Goal: Find specific page/section: Find specific page/section

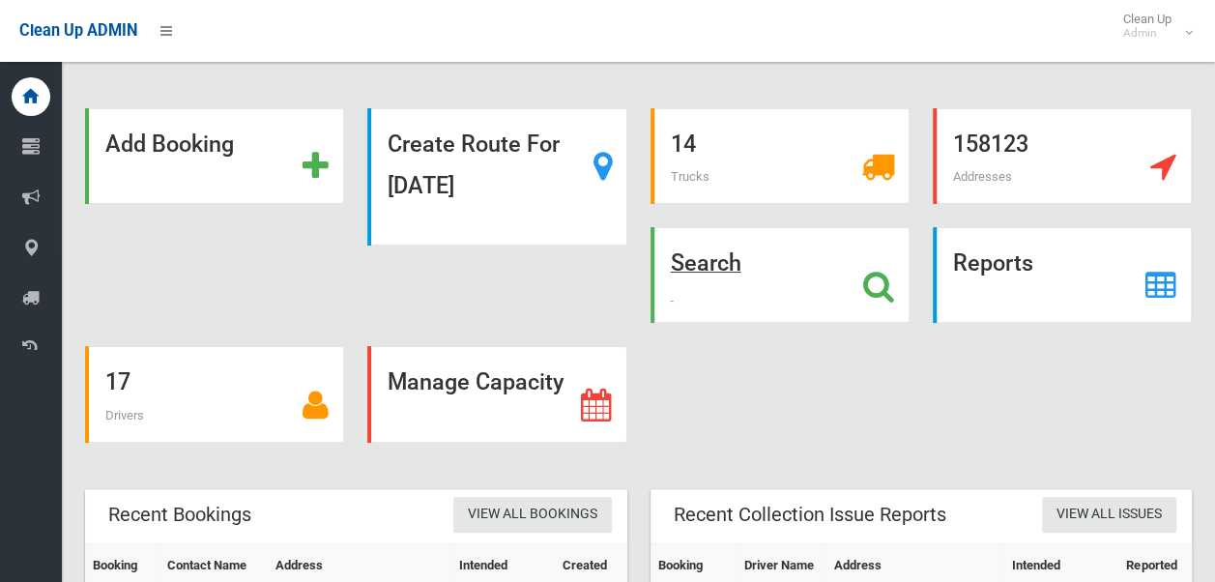
click at [715, 271] on strong "Search" at bounding box center [706, 262] width 71 height 27
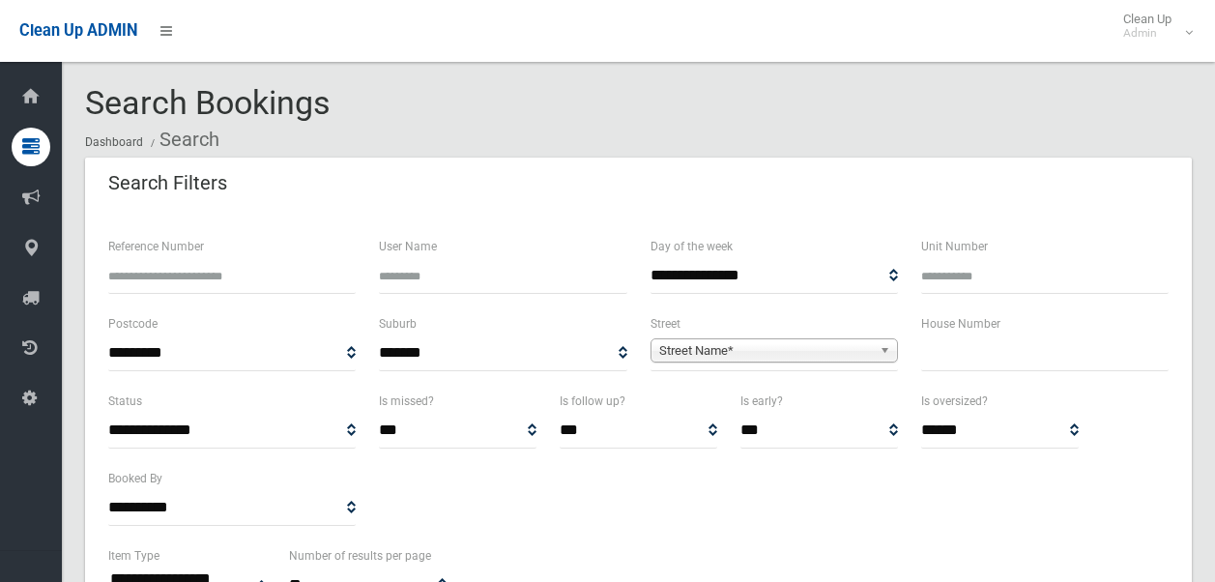
select select
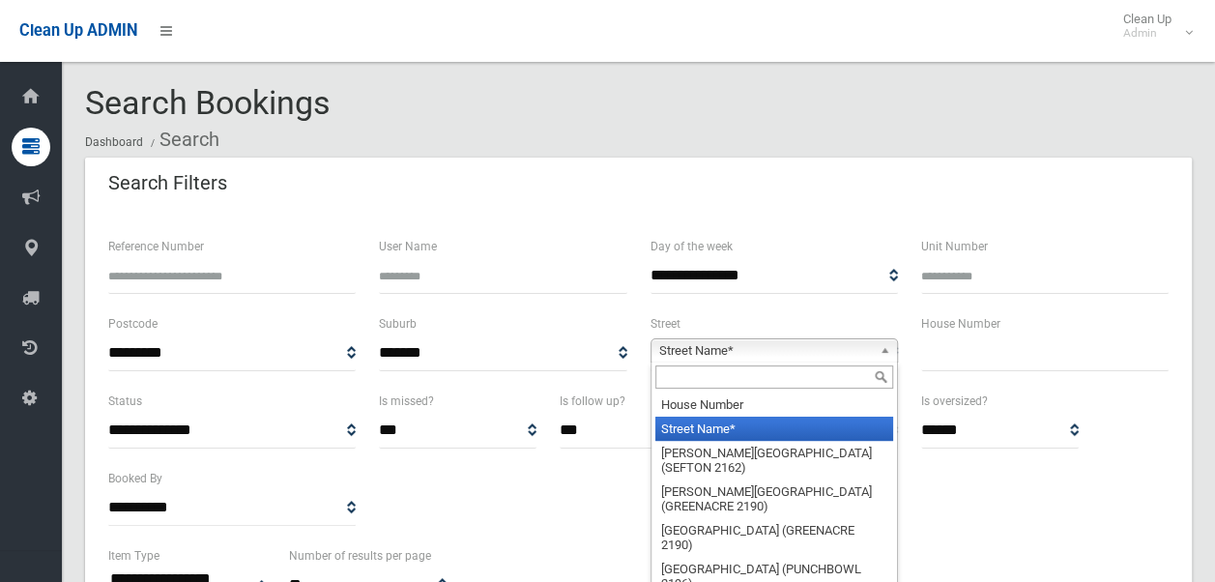
click at [716, 355] on span "Street Name*" at bounding box center [765, 350] width 213 height 23
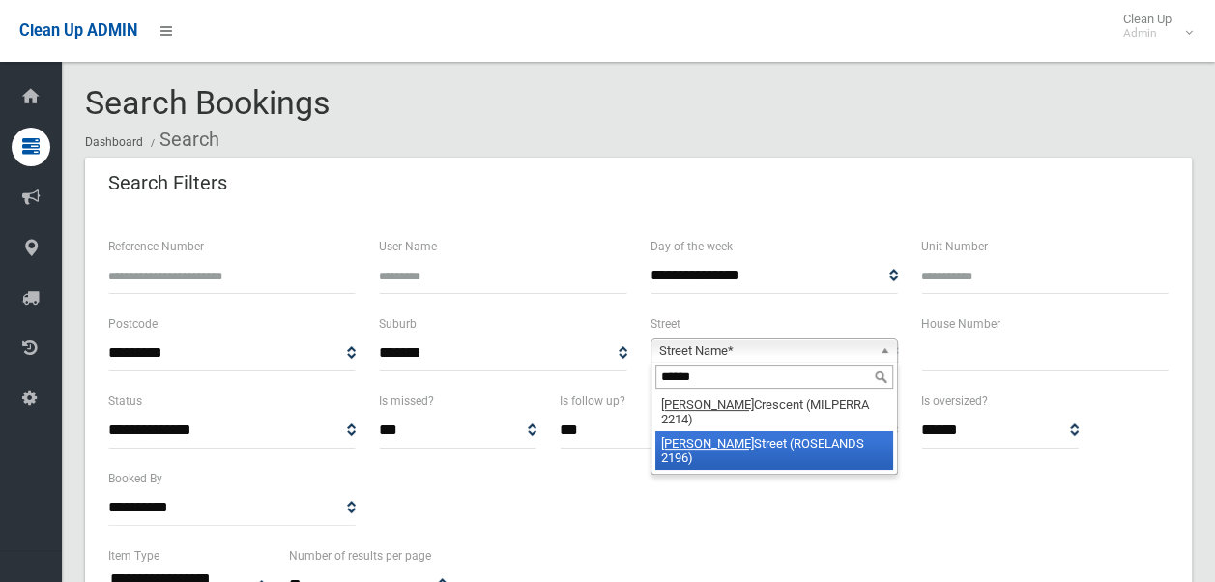
type input "******"
click at [758, 439] on li "[PERSON_NAME] Street (ROSELANDS 2196)" at bounding box center [774, 450] width 238 height 39
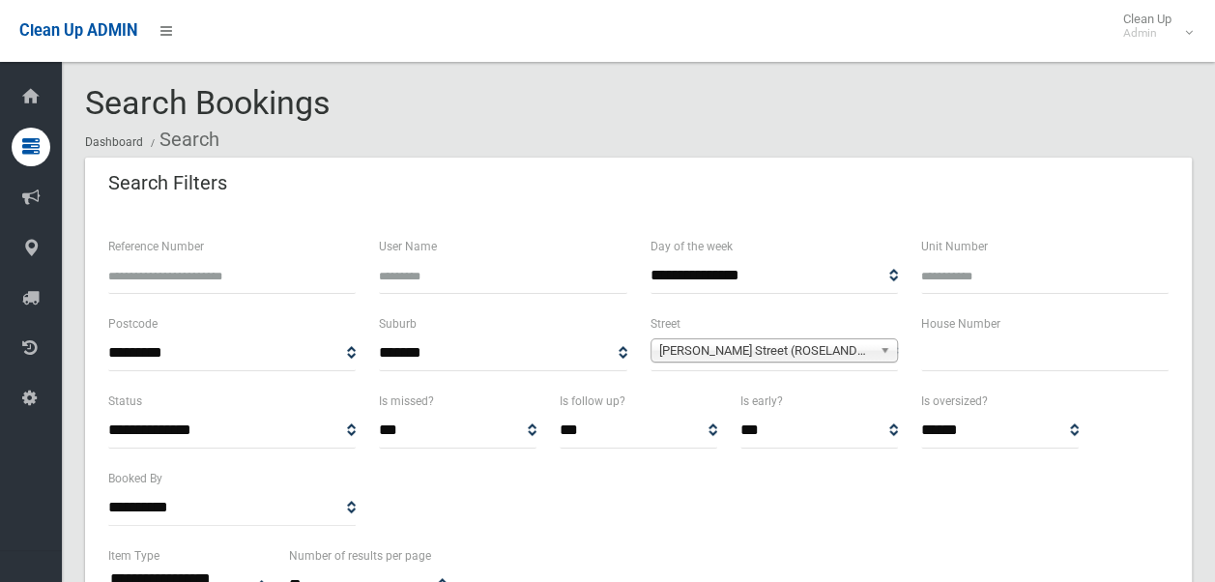
click at [758, 439] on select "*** ***** *********" at bounding box center [819, 431] width 158 height 36
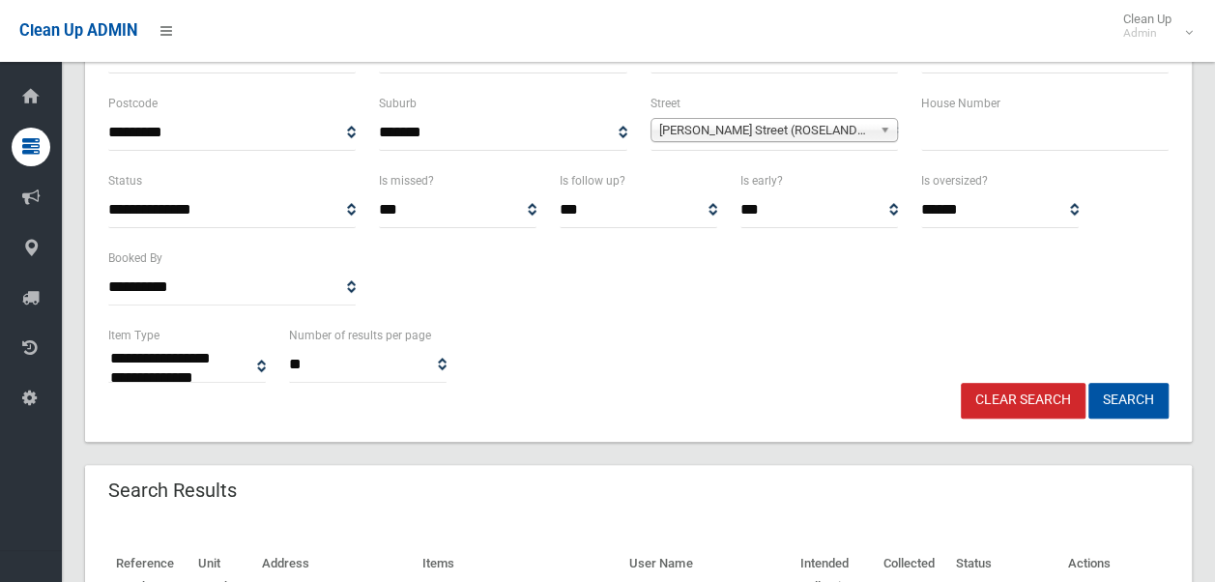
scroll to position [225, 0]
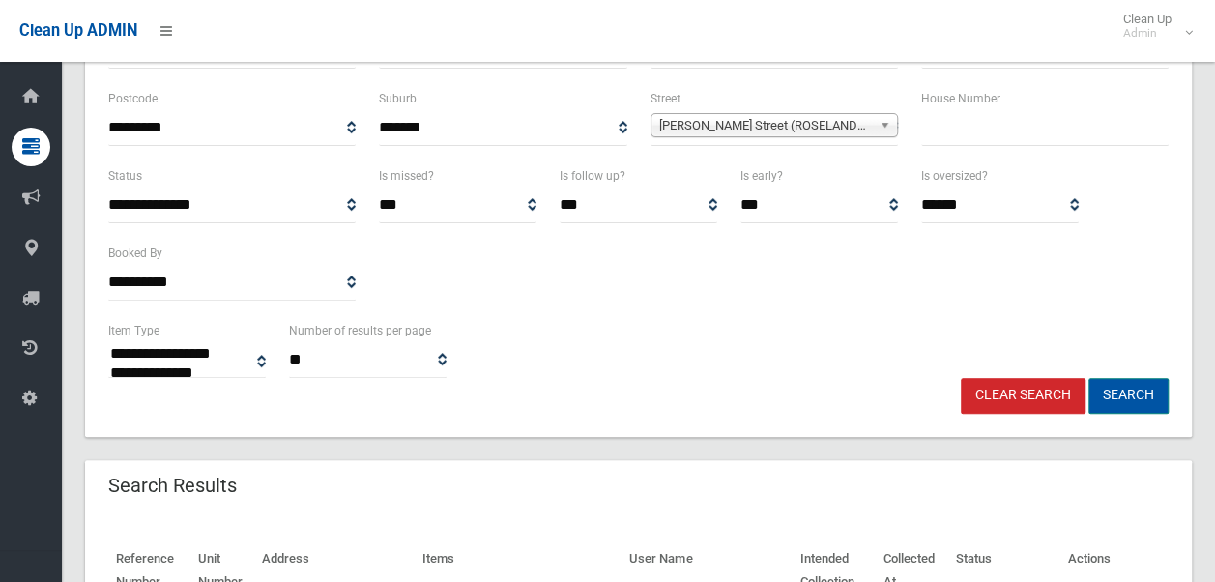
click at [1124, 387] on button "Search" at bounding box center [1128, 396] width 80 height 36
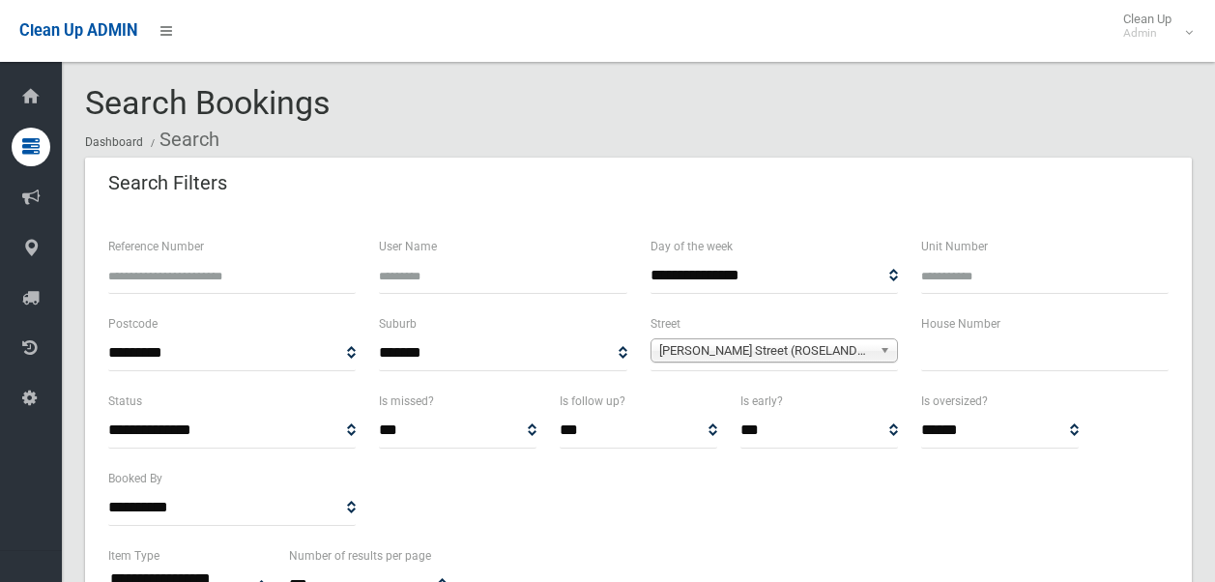
select select
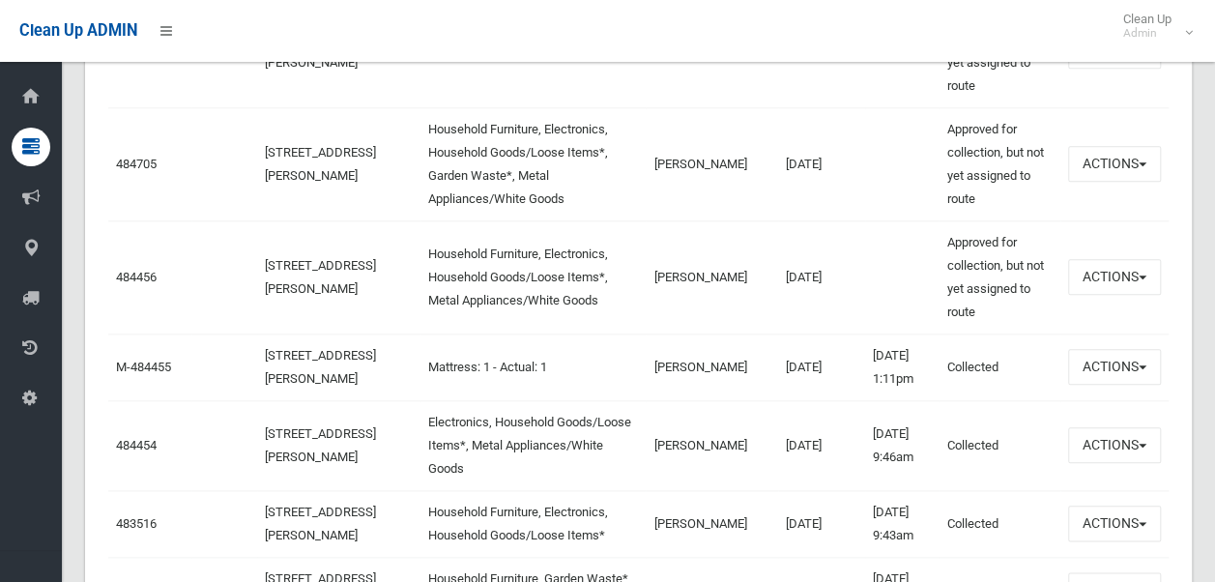
scroll to position [866, 0]
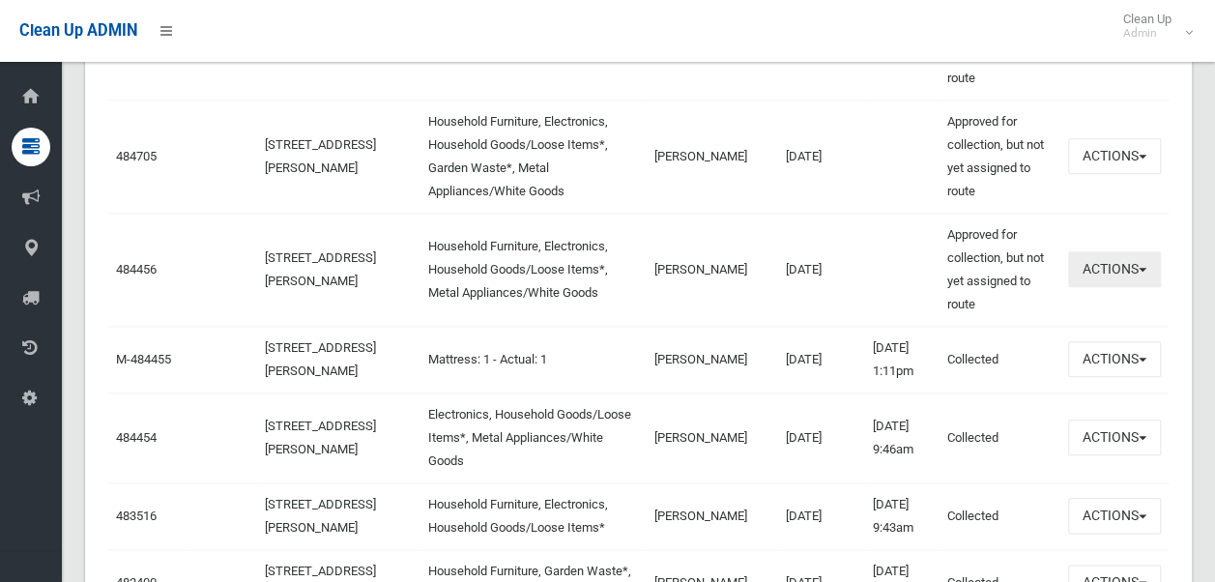
click at [1117, 271] on button "Actions" at bounding box center [1114, 269] width 93 height 36
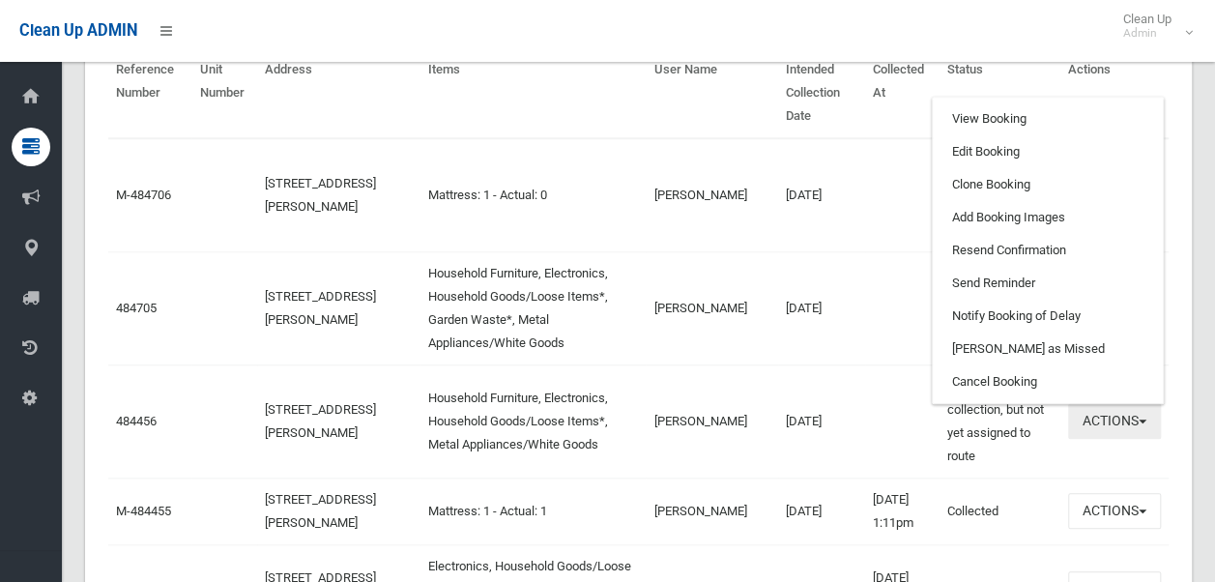
scroll to position [701, 0]
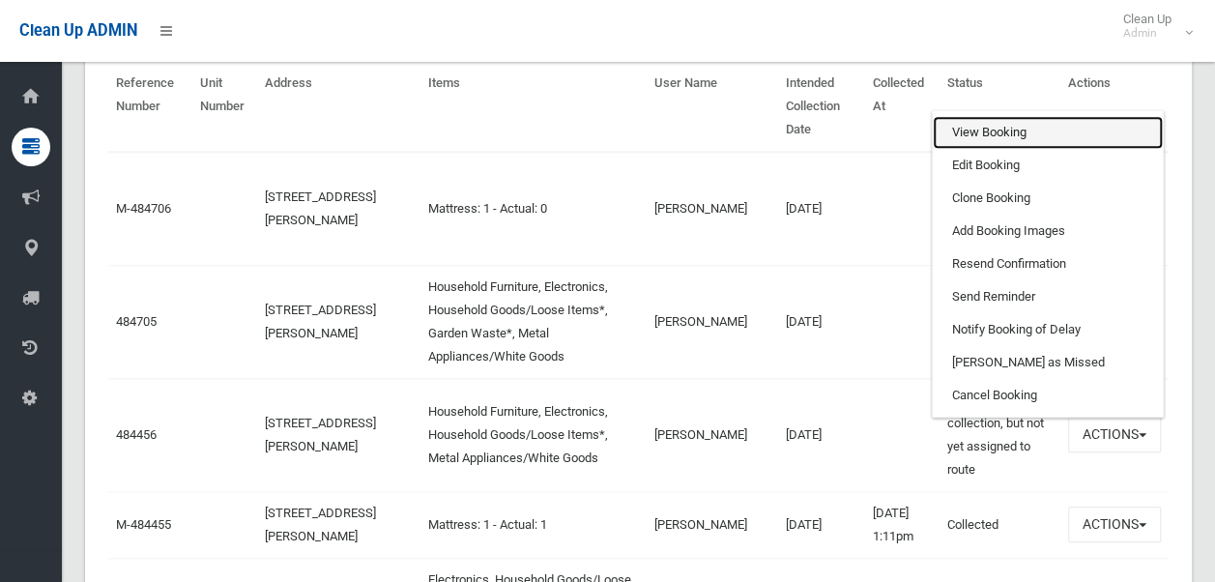
click at [1015, 126] on link "View Booking" at bounding box center [1047, 132] width 230 height 33
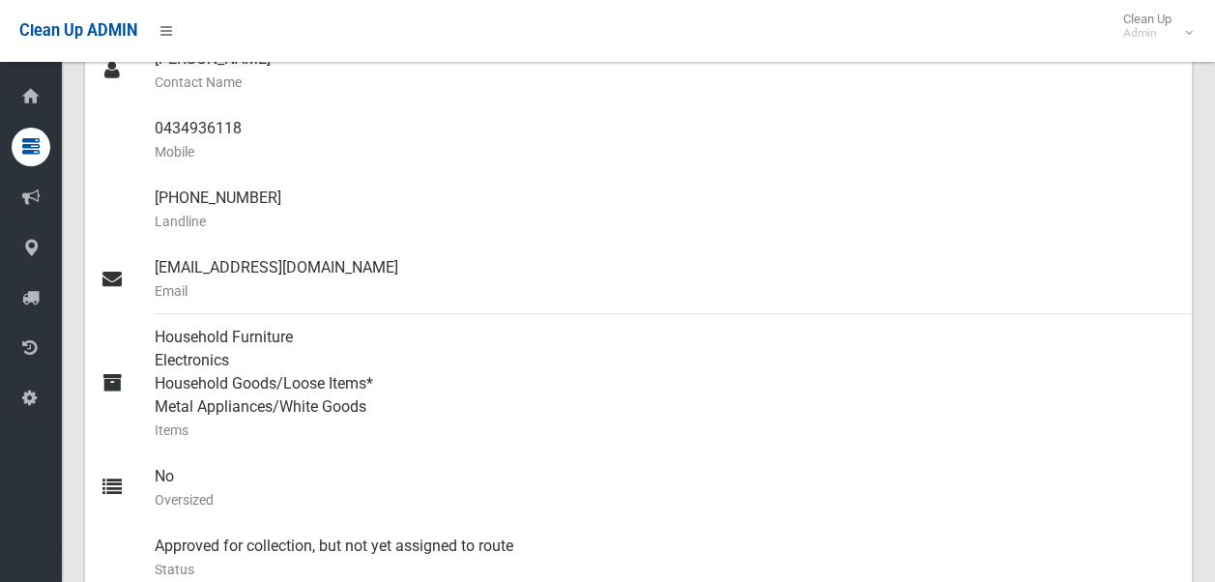
scroll to position [576, 0]
